Goal: Complete application form

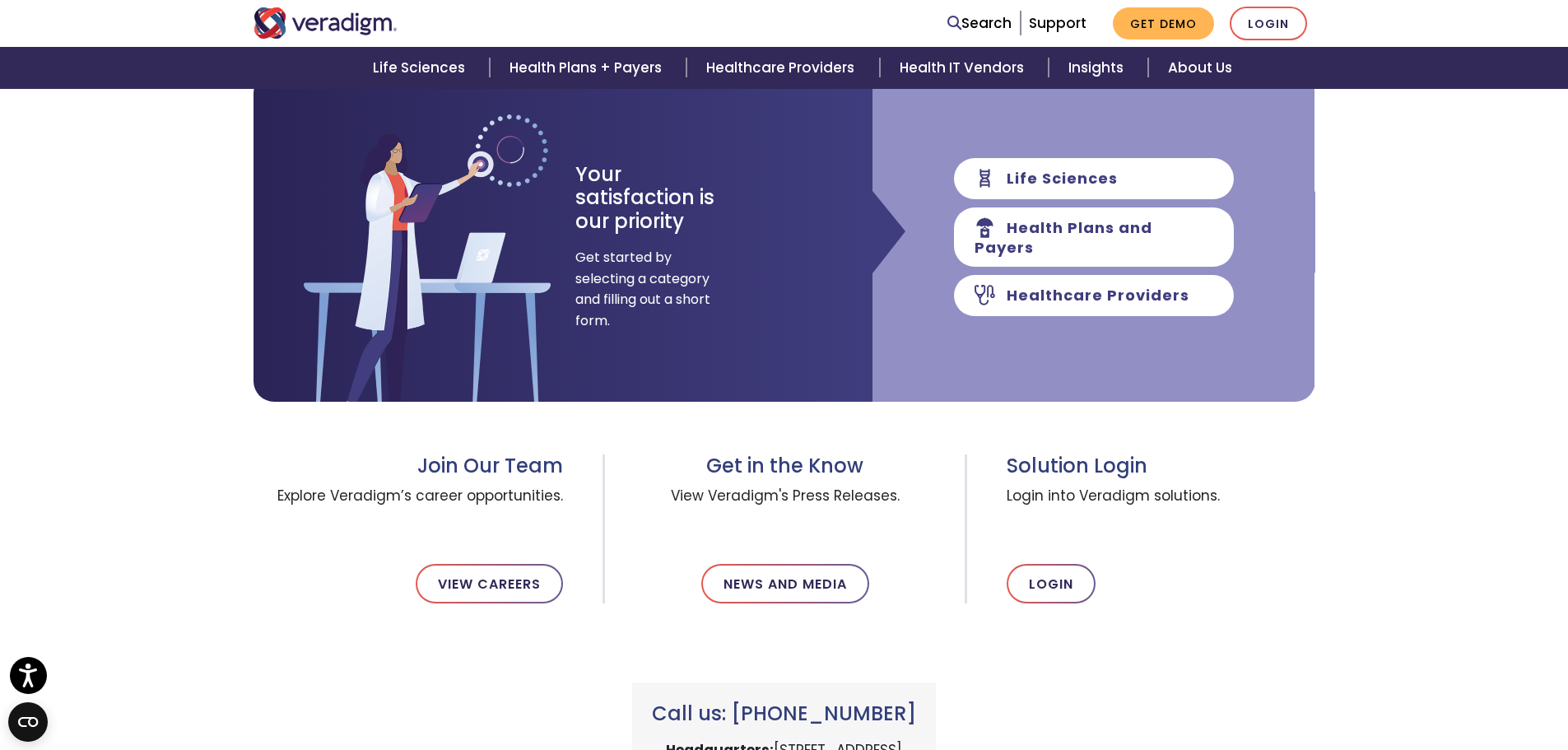
scroll to position [165, 0]
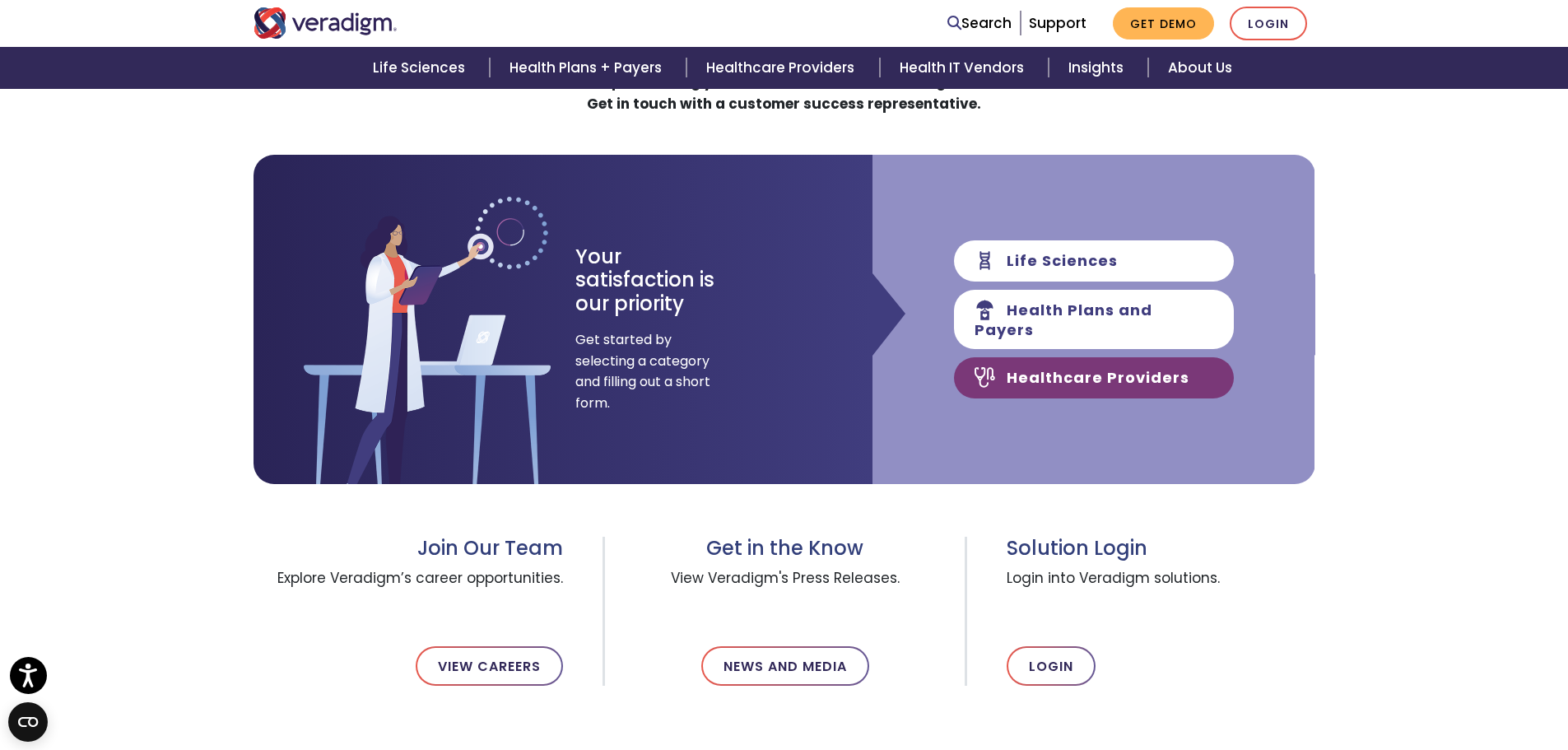
click at [1079, 368] on link "Healthcare Providers" at bounding box center [1093, 377] width 280 height 41
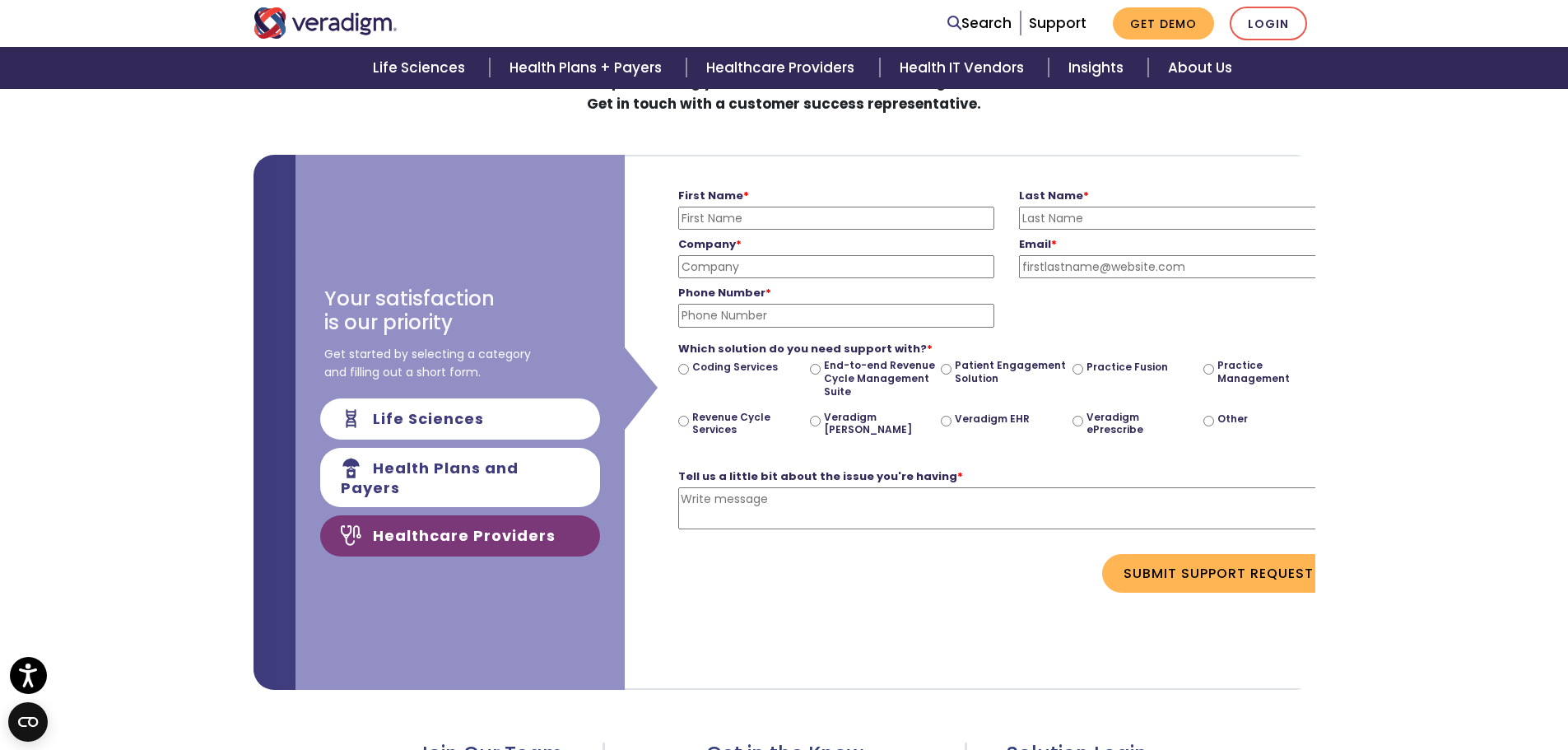
scroll to position [0, 618]
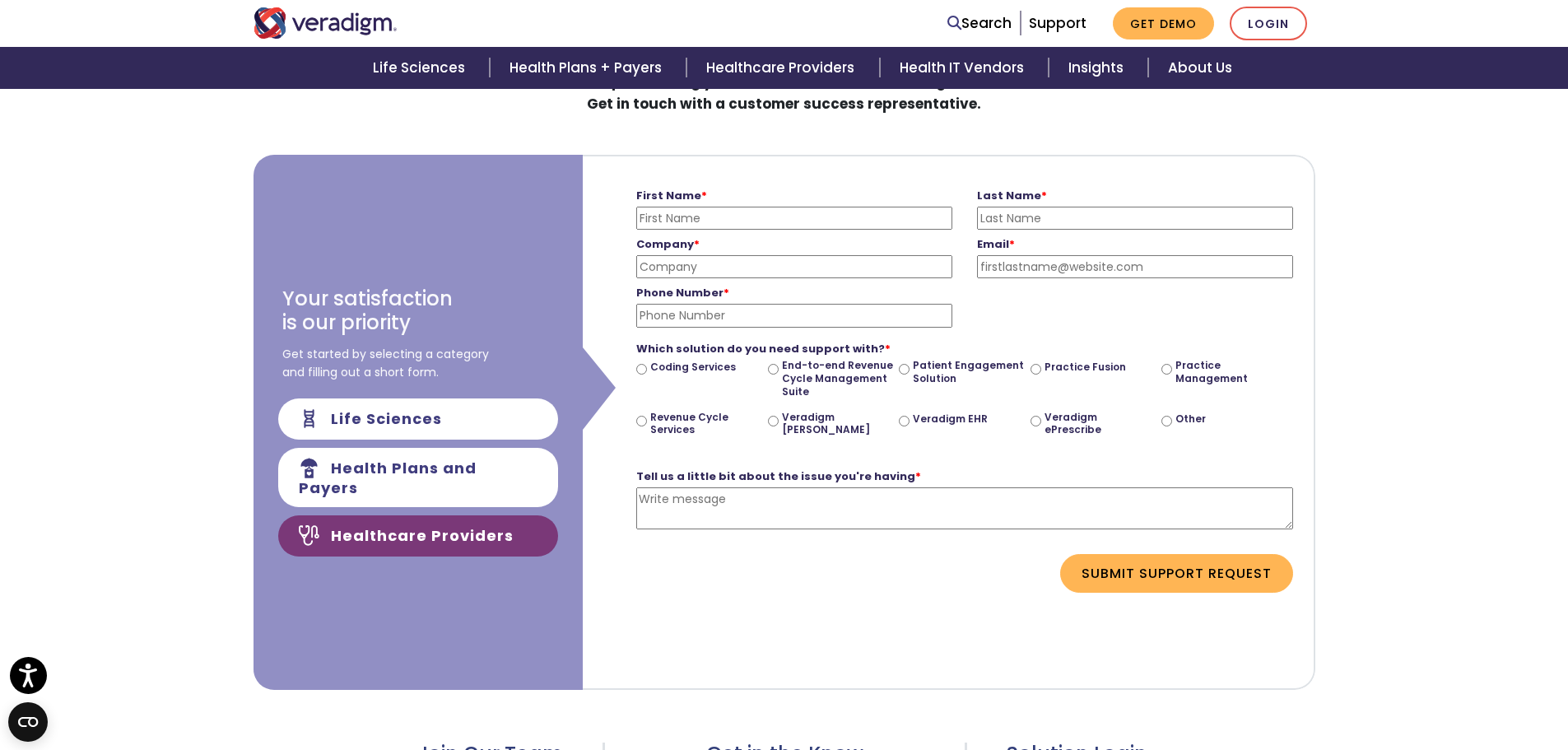
click at [755, 214] on input "First Name *" at bounding box center [794, 218] width 316 height 23
type input "Cade"
type input "[PERSON_NAME]"
type input "Alliance Family Dentistry"
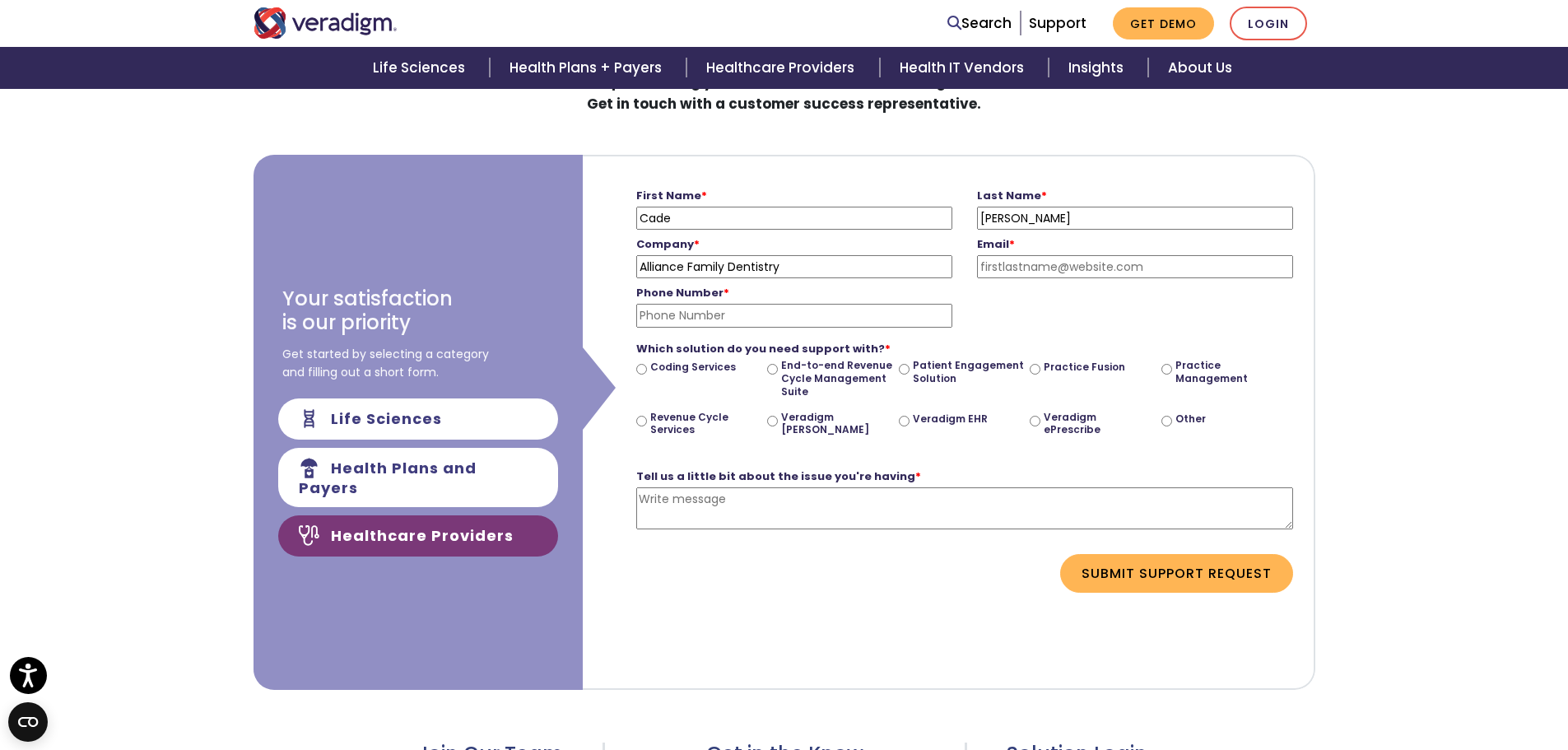
type input "[EMAIL_ADDRESS][DOMAIN_NAME]"
type input "3087603852"
drag, startPoint x: 1143, startPoint y: 270, endPoint x: 907, endPoint y: 265, distance: 236.1
click at [907, 265] on div "Company * Alliance Family Dentistry Please enter your company name Email * [EMA…" at bounding box center [965, 253] width 681 height 49
type input "[PERSON_NAME][EMAIL_ADDRESS][DOMAIN_NAME]"
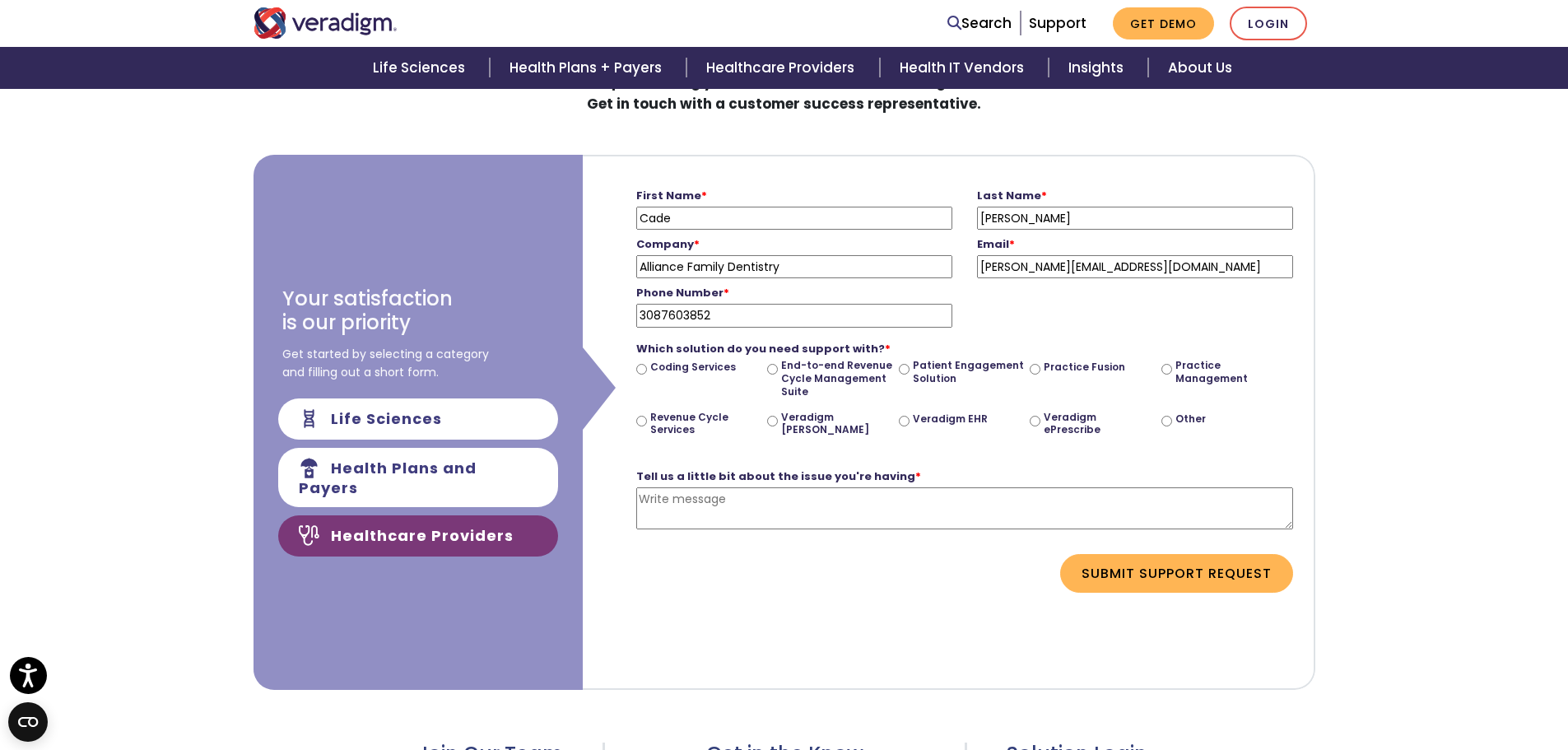
drag, startPoint x: 715, startPoint y: 312, endPoint x: 639, endPoint y: 307, distance: 76.2
click at [639, 307] on input "3087603852" at bounding box center [794, 315] width 316 height 23
type input "3807626131"
click at [1039, 424] on input "Veradigm ePrescribe" at bounding box center [1034, 421] width 10 height 10
radio input "true"
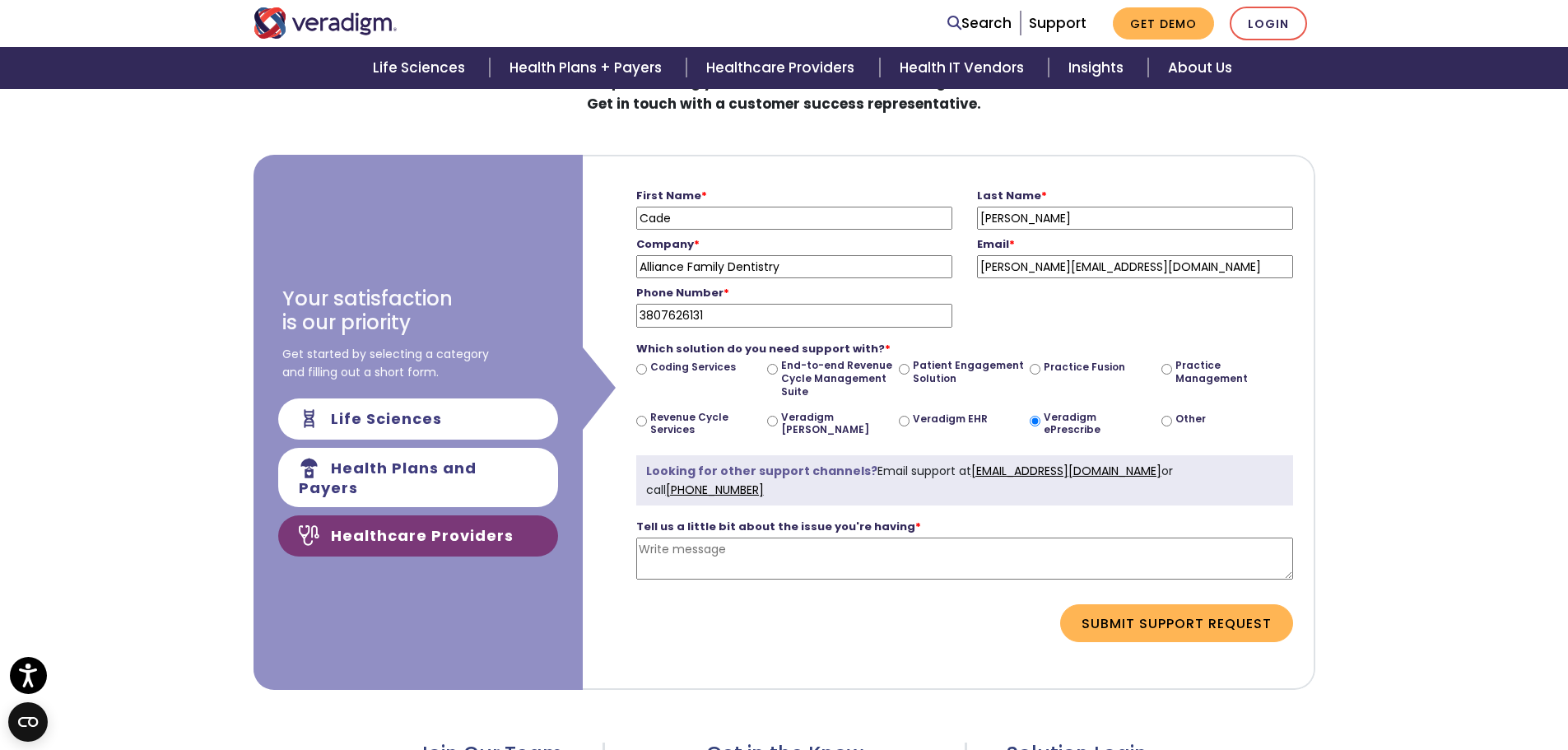
click at [1459, 162] on div "How Can We Assist You [DATE]? Need help accessing your account or troubleshooti…" at bounding box center [784, 566] width 1568 height 1138
click at [1222, 527] on div "Tell us a little bit about the issue you're having * Please enter a message" at bounding box center [965, 555] width 657 height 99
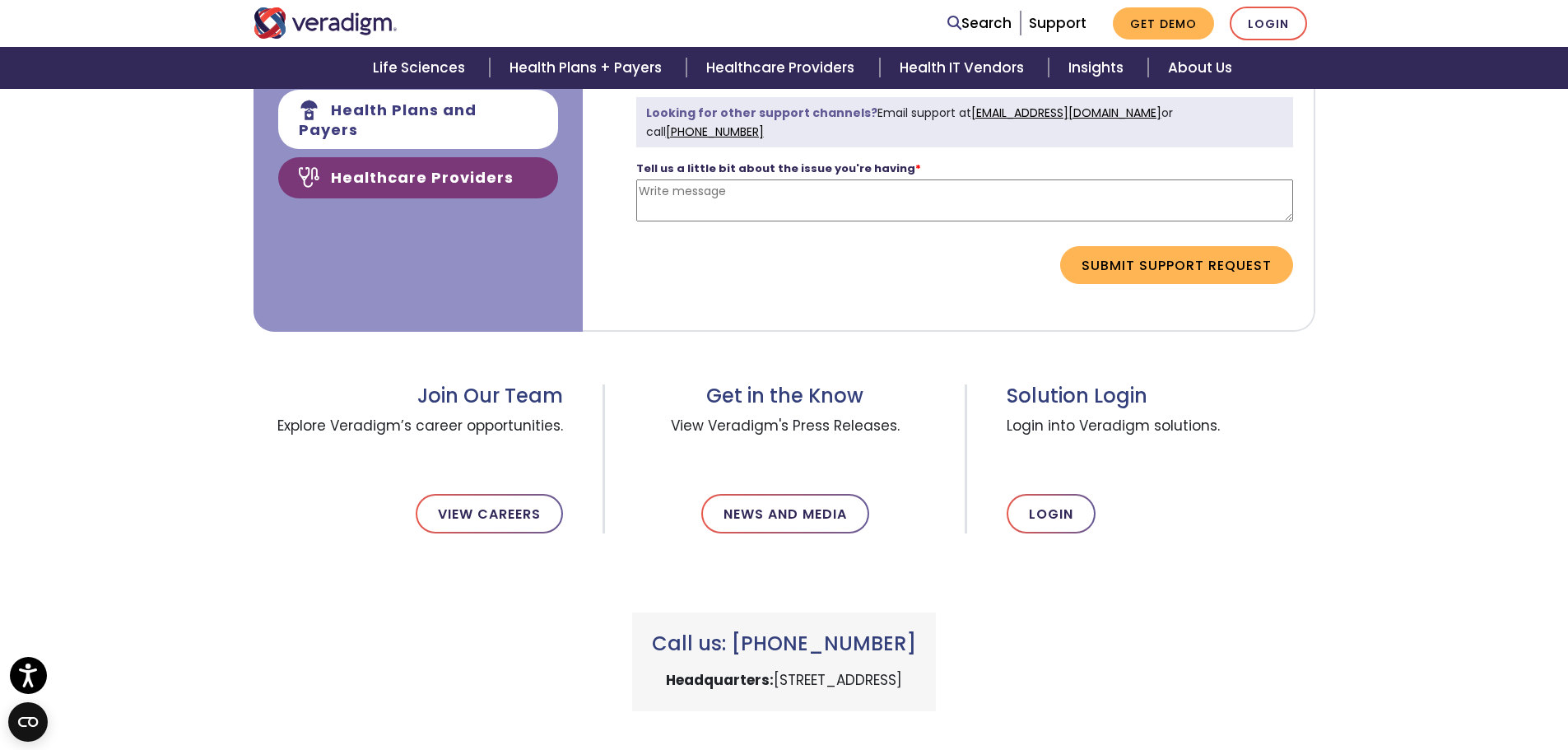
scroll to position [494, 0]
